Goal: Task Accomplishment & Management: Manage account settings

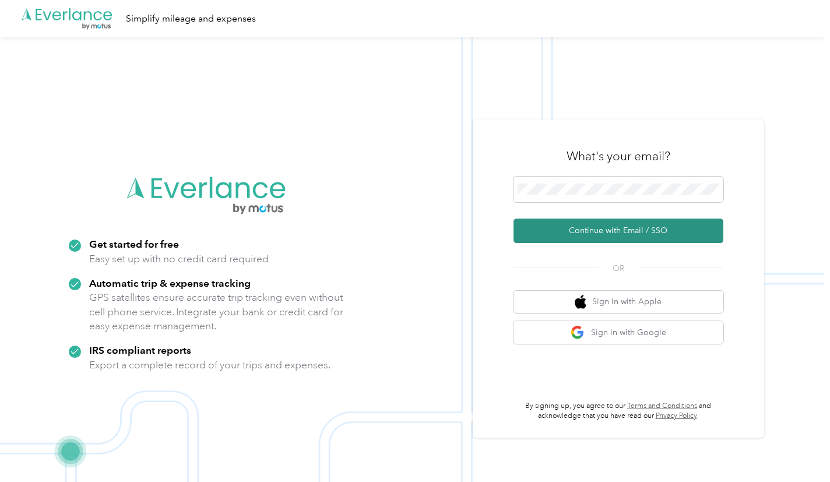
click at [570, 229] on button "Continue with Email / SSO" at bounding box center [619, 231] width 210 height 24
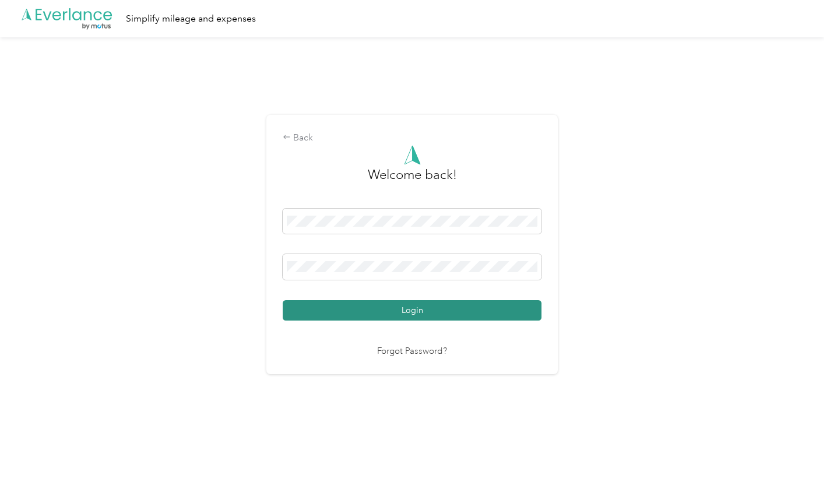
click at [429, 309] on button "Login" at bounding box center [412, 310] width 259 height 20
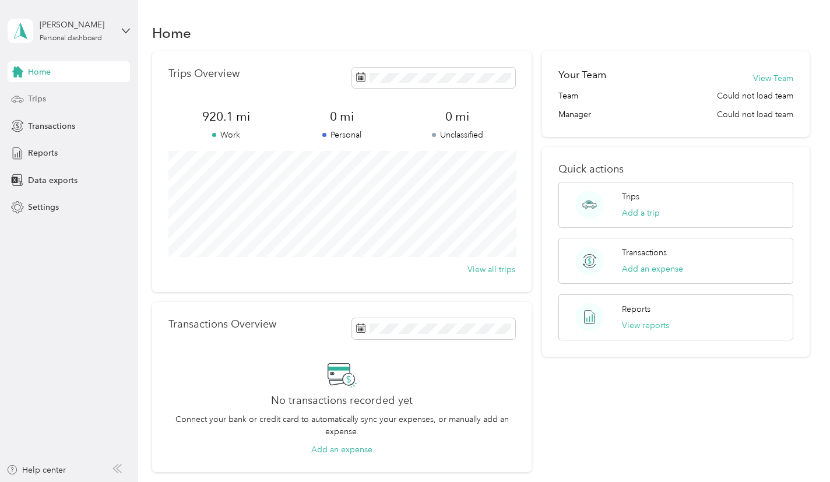
click at [58, 101] on div "Trips" at bounding box center [69, 99] width 122 height 21
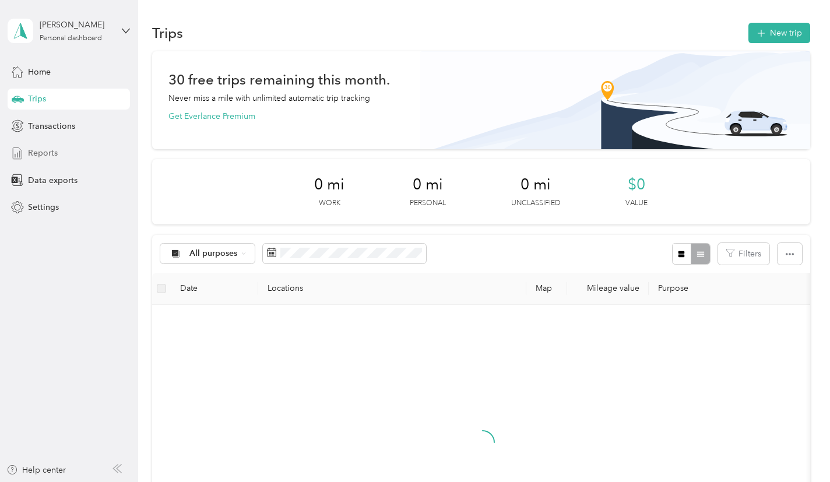
click at [54, 144] on div "Reports" at bounding box center [69, 153] width 122 height 21
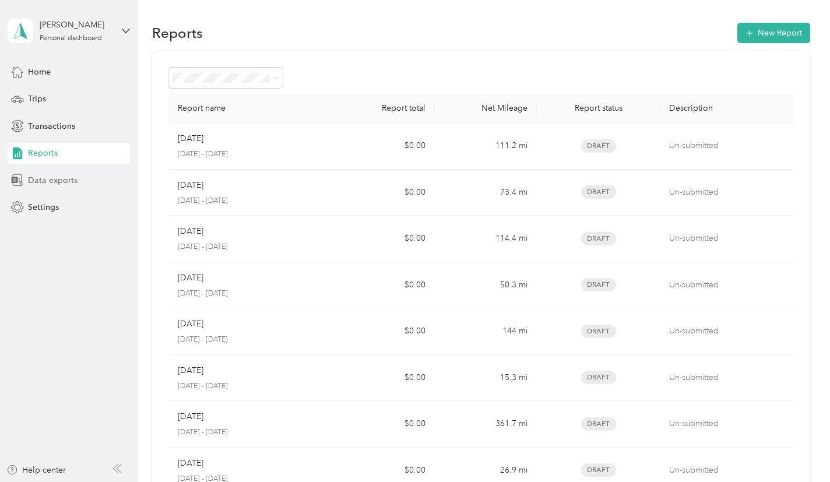
click at [57, 172] on div "Data exports" at bounding box center [69, 180] width 122 height 21
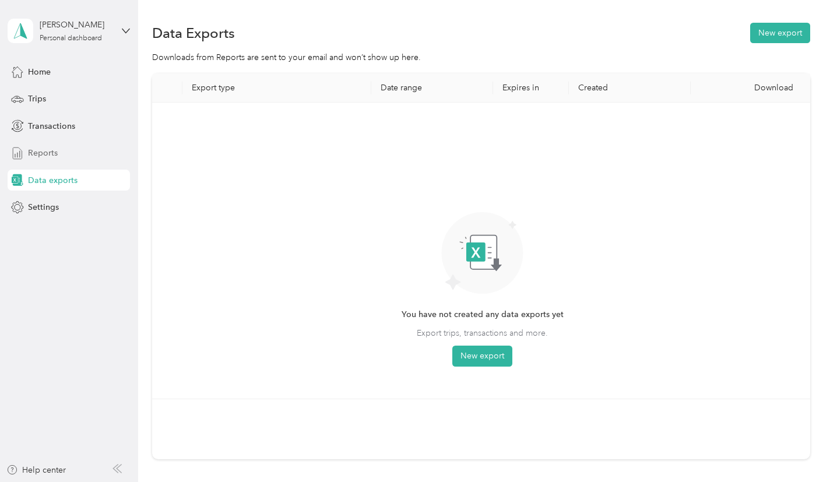
click at [66, 144] on div "Reports" at bounding box center [69, 153] width 122 height 21
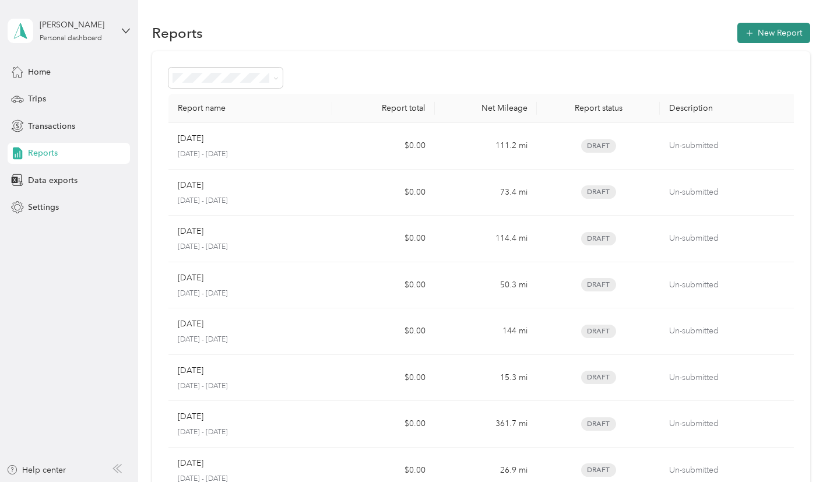
click at [796, 34] on button "New Report" at bounding box center [773, 33] width 73 height 20
click at [86, 171] on div "Data exports" at bounding box center [69, 180] width 122 height 21
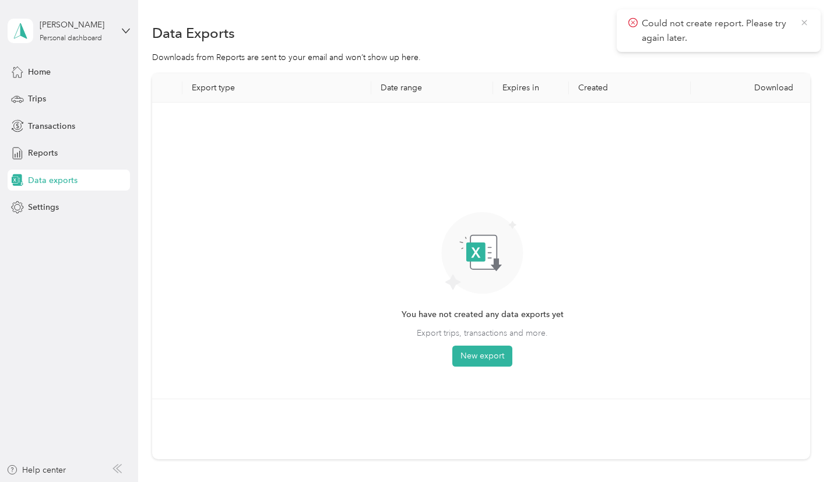
click at [804, 23] on icon at bounding box center [804, 22] width 5 height 5
click at [789, 33] on button "New export" at bounding box center [780, 33] width 60 height 20
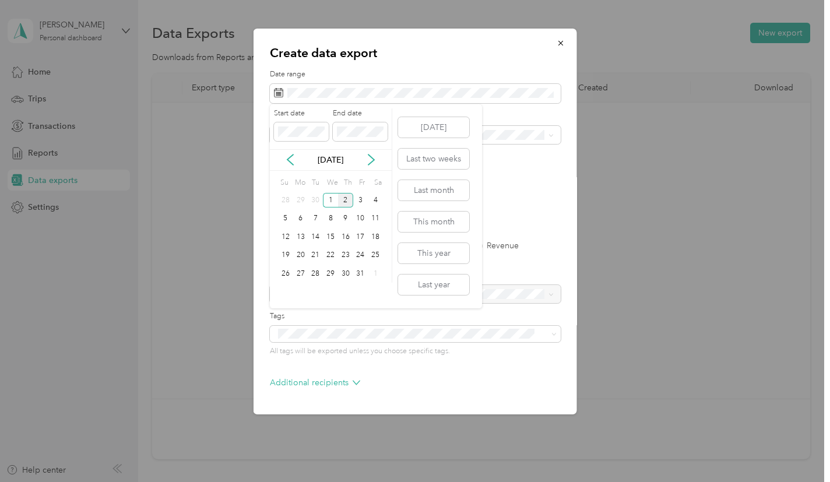
click at [282, 154] on div "[DATE]" at bounding box center [331, 160] width 122 height 12
click at [284, 156] on icon at bounding box center [290, 160] width 12 height 12
click at [300, 197] on div "1" at bounding box center [300, 200] width 15 height 15
click at [318, 276] on div "30" at bounding box center [315, 273] width 15 height 15
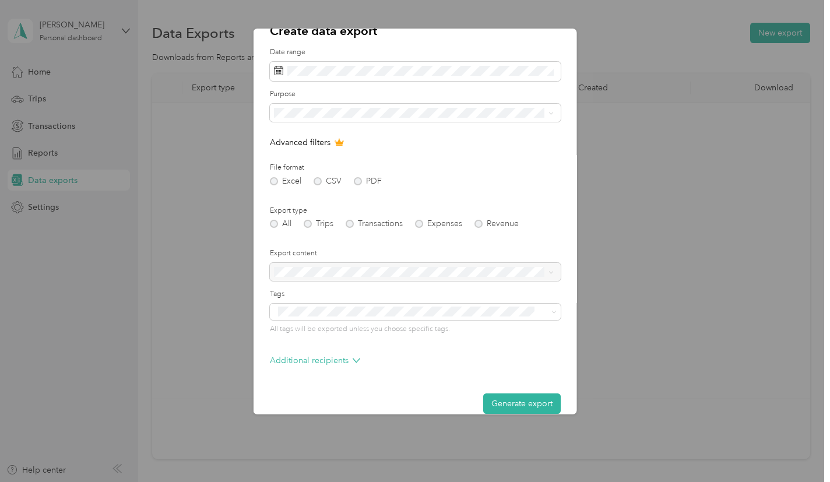
scroll to position [36, 0]
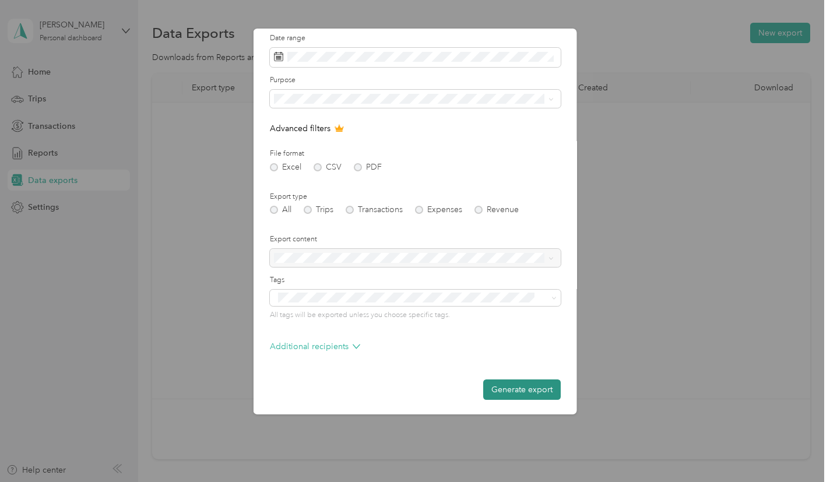
click at [508, 388] on button "Generate export" at bounding box center [522, 390] width 78 height 20
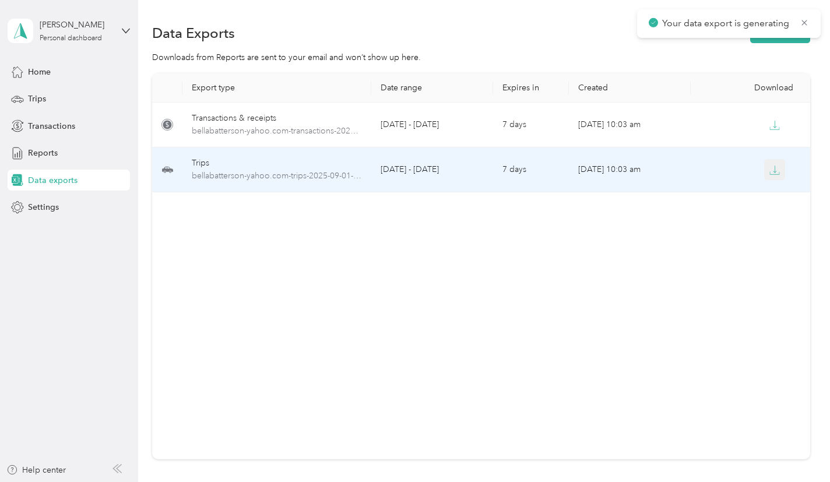
click at [776, 174] on icon "button" at bounding box center [775, 170] width 10 height 10
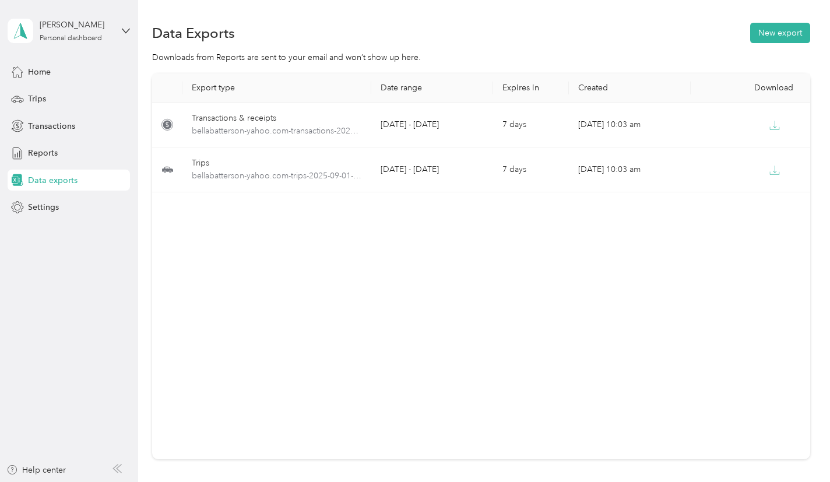
click at [511, 19] on div "Data Exports New export Downloads from Reports are sent to your email and won’t…" at bounding box center [481, 281] width 686 height 563
